Goal: Navigation & Orientation: Find specific page/section

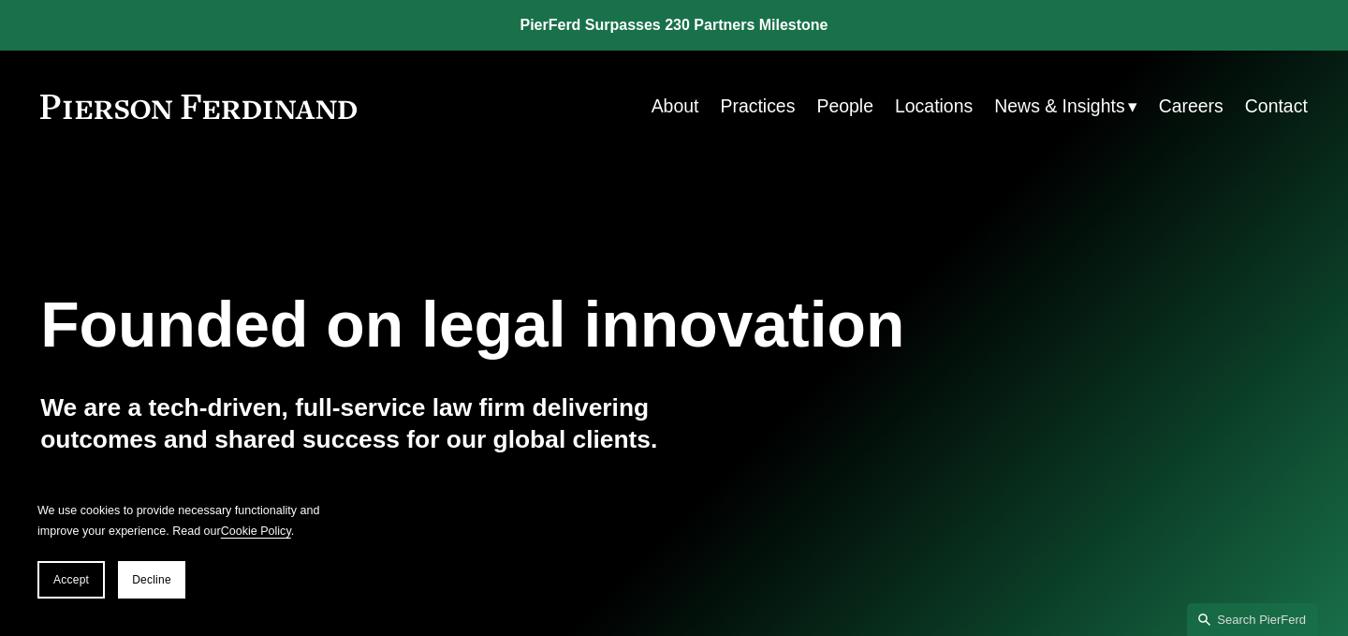
click at [753, 183] on div "Founded on legal innovation We are a tech-driven, full-service law firm deliver…" at bounding box center [674, 406] width 1348 height 488
click at [753, 113] on link "Practices" at bounding box center [757, 106] width 75 height 37
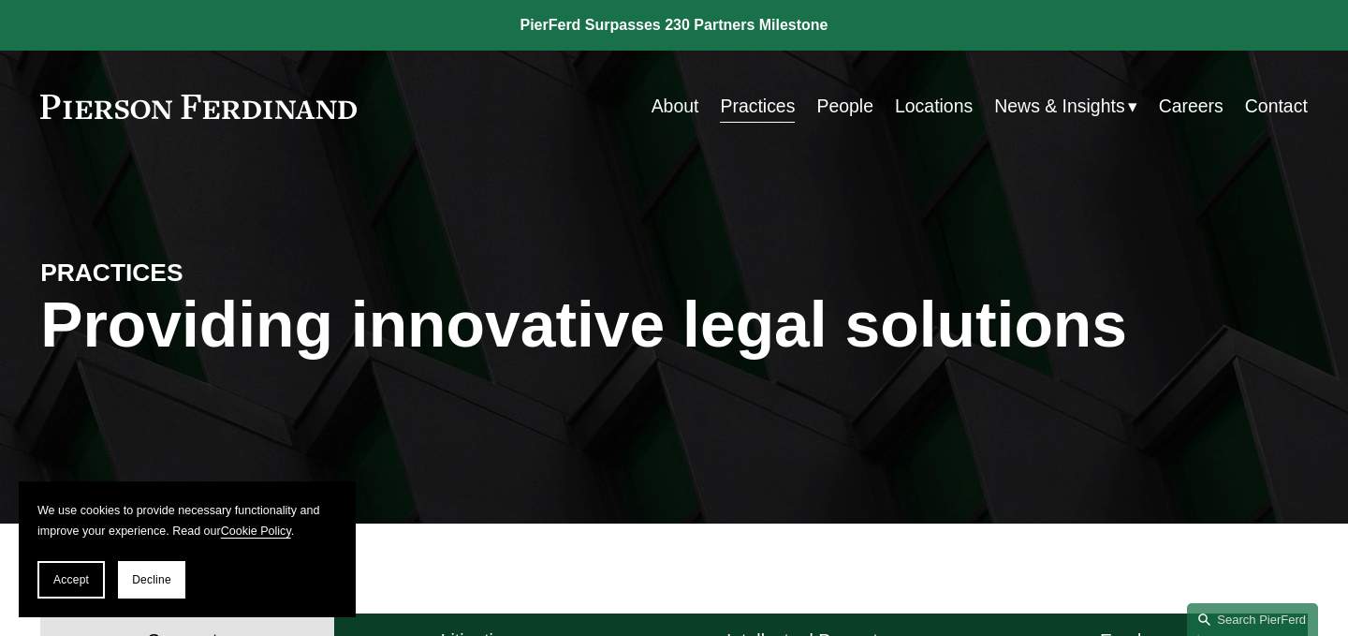
click at [1187, 106] on link "Careers" at bounding box center [1191, 106] width 65 height 37
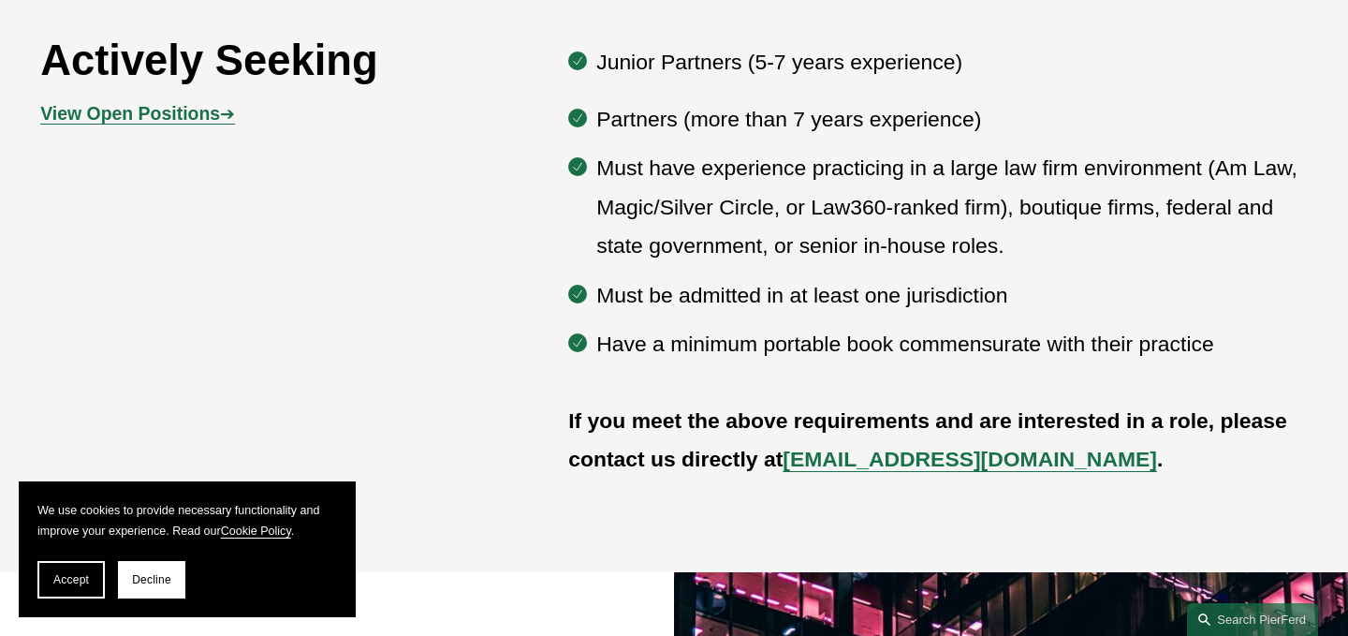
scroll to position [1006, 0]
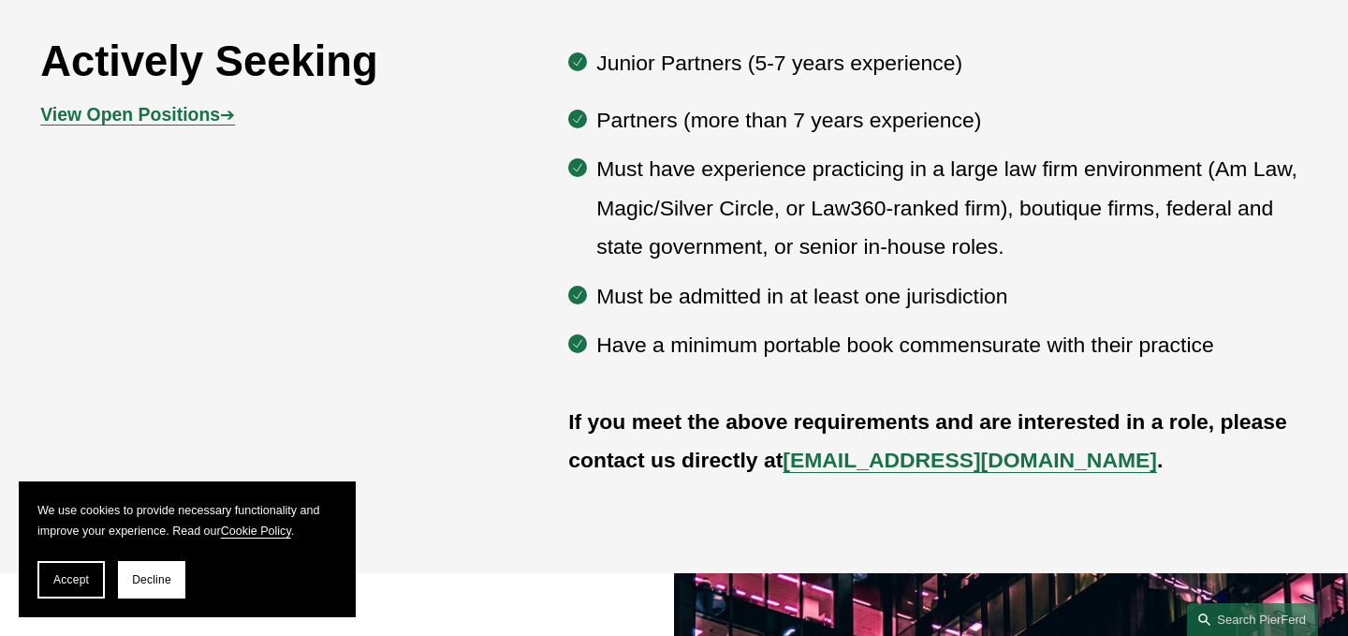
click at [215, 112] on strong "View Open Positions" at bounding box center [130, 114] width 180 height 21
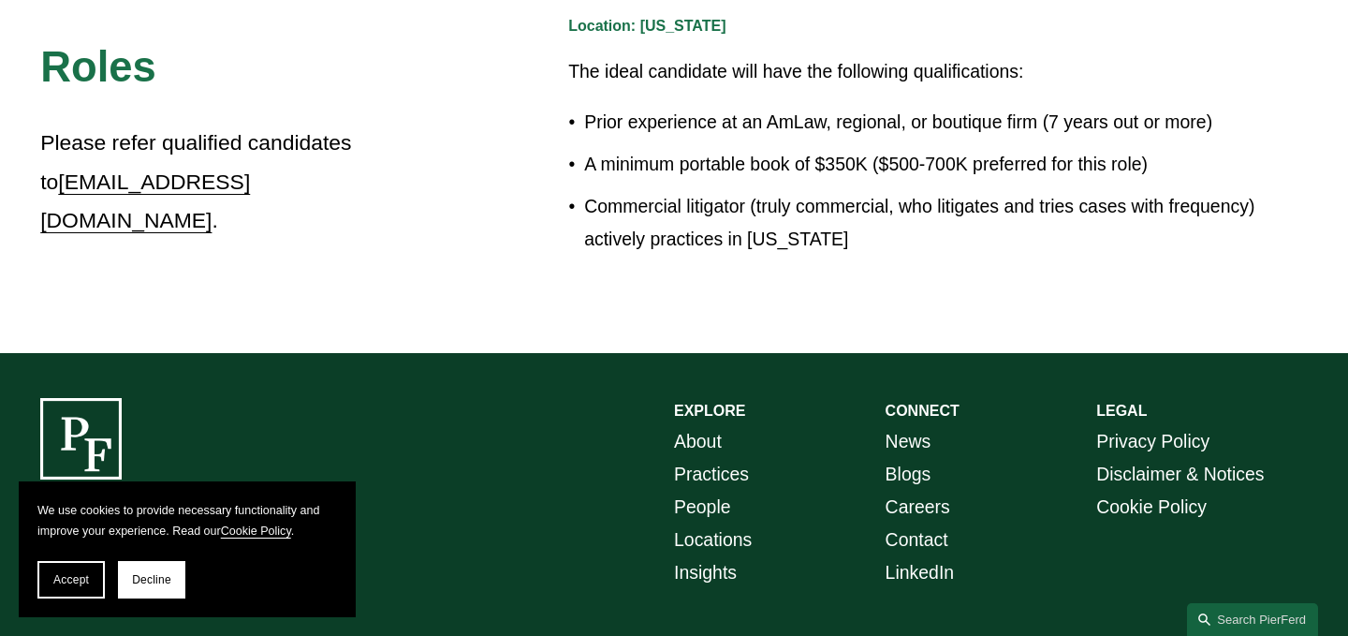
scroll to position [3506, 0]
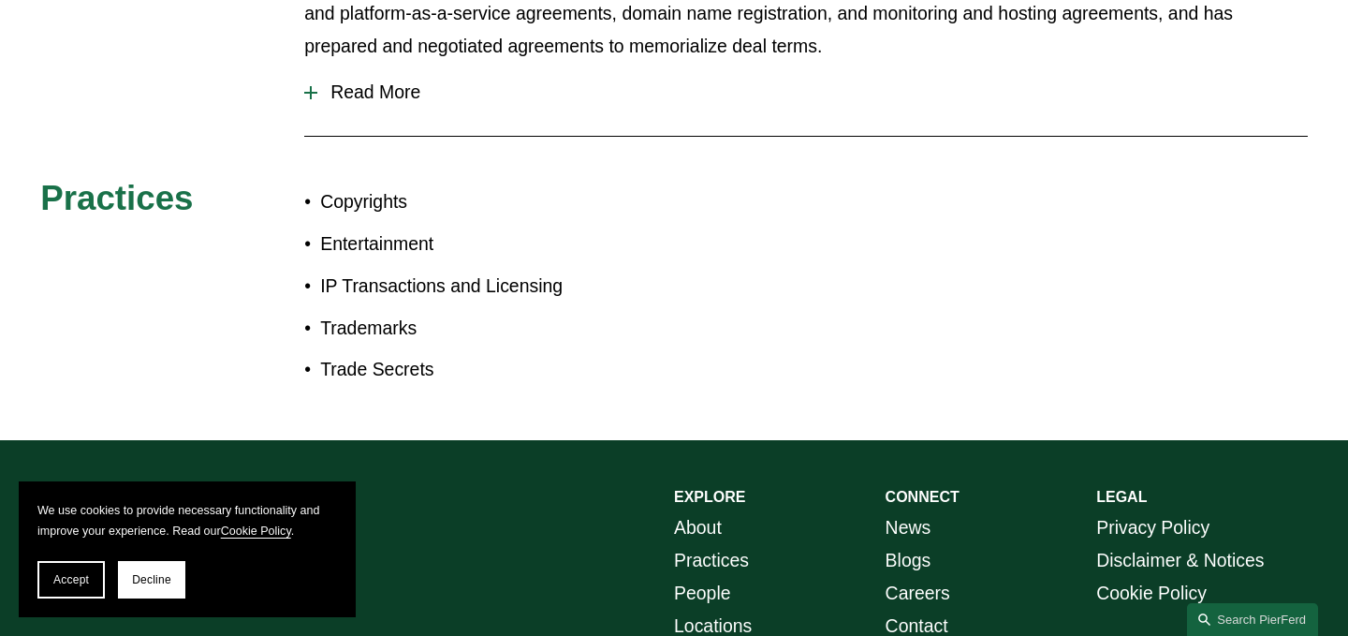
scroll to position [1163, 0]
